Goal: Information Seeking & Learning: Learn about a topic

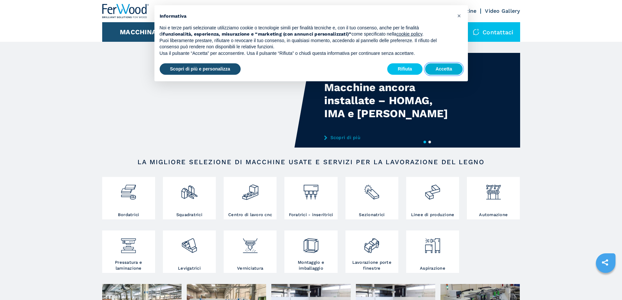
click at [438, 69] on button "Accetta" at bounding box center [444, 69] width 38 height 12
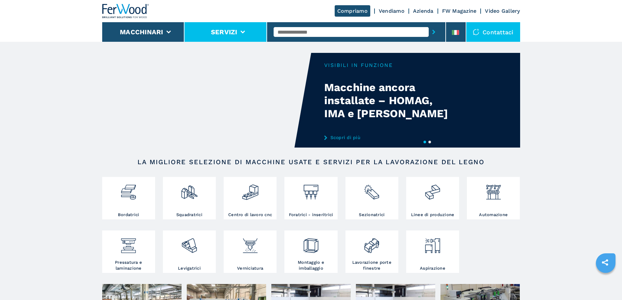
click at [245, 31] on li "Servizi" at bounding box center [225, 32] width 83 height 20
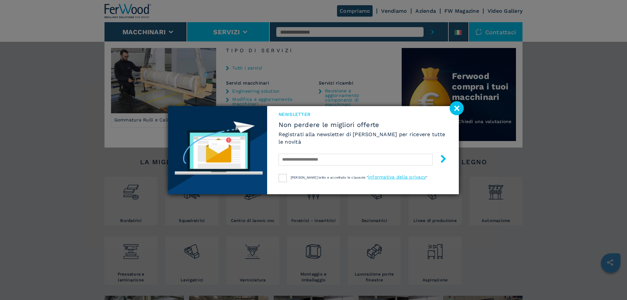
click at [455, 108] on image at bounding box center [457, 108] width 14 height 14
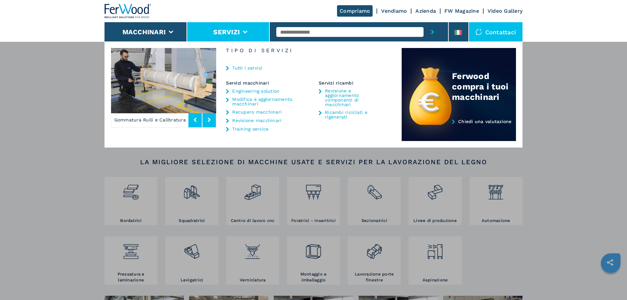
click at [278, 120] on link "Revisione macchinari" at bounding box center [256, 120] width 49 height 5
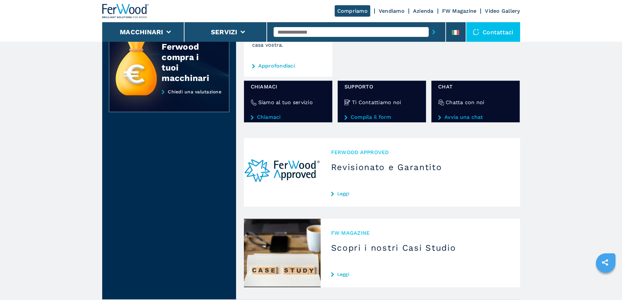
scroll to position [327, 0]
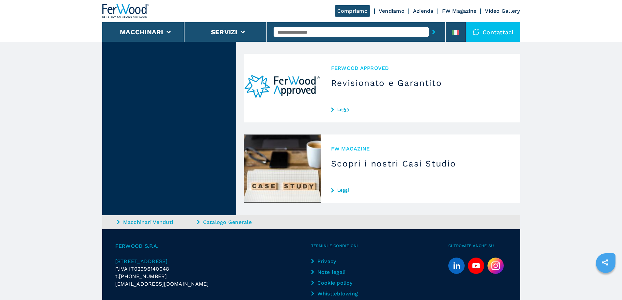
click at [339, 107] on link "Leggi" at bounding box center [420, 109] width 179 height 5
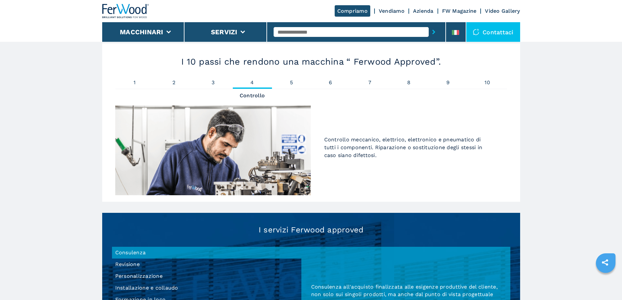
scroll to position [424, 0]
